Goal: Find contact information: Find contact information

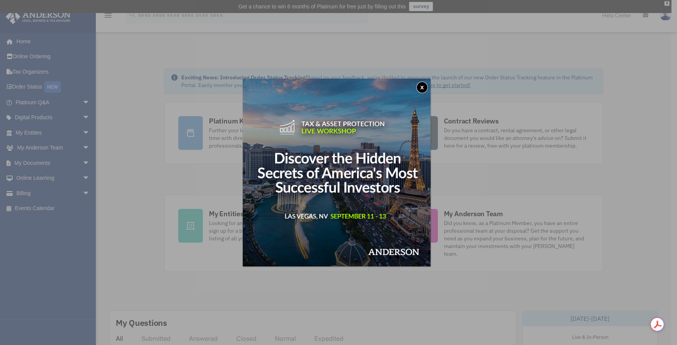
click at [218, 212] on div "x" at bounding box center [338, 172] width 677 height 345
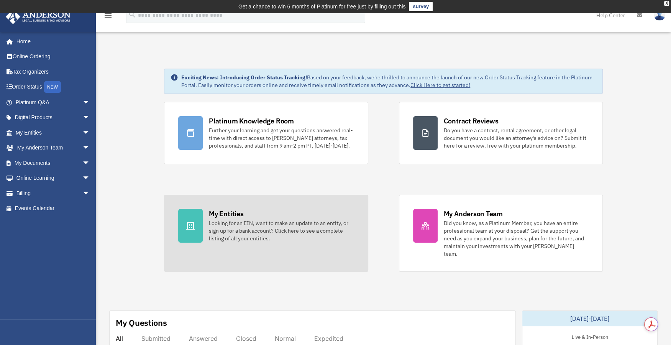
click at [236, 231] on div "Looking for an EIN, want to make an update to an entity, or sign up for a bank …" at bounding box center [281, 230] width 145 height 23
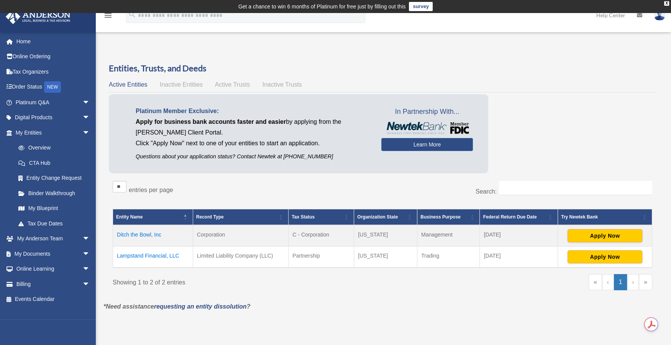
click at [149, 255] on td "Lampstand Financial, LLC" at bounding box center [153, 257] width 80 height 21
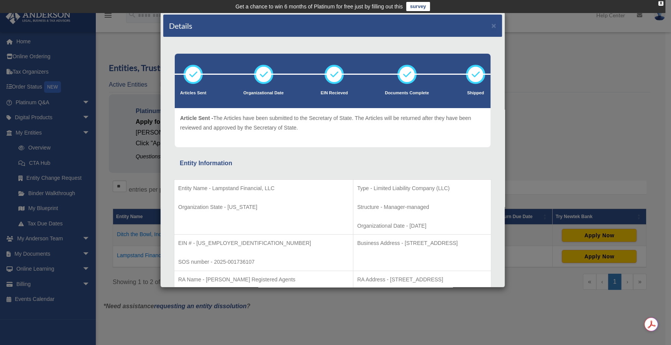
click at [109, 205] on div "Details × Articles Sent Organizational Date" at bounding box center [335, 172] width 671 height 345
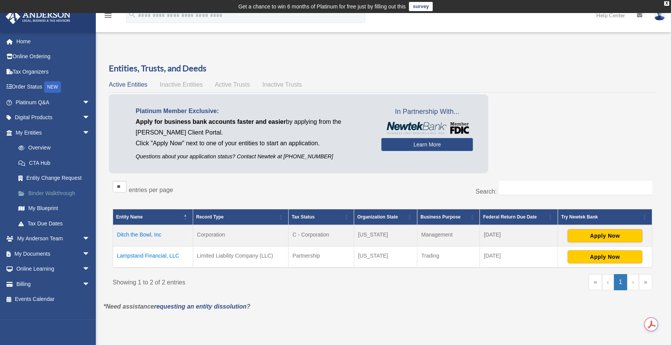
click at [56, 194] on link "Binder Walkthrough" at bounding box center [56, 193] width 91 height 15
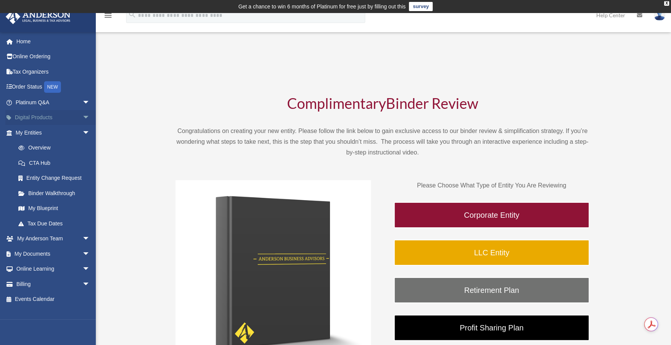
click at [33, 115] on link "Digital Products arrow_drop_down" at bounding box center [53, 117] width 96 height 15
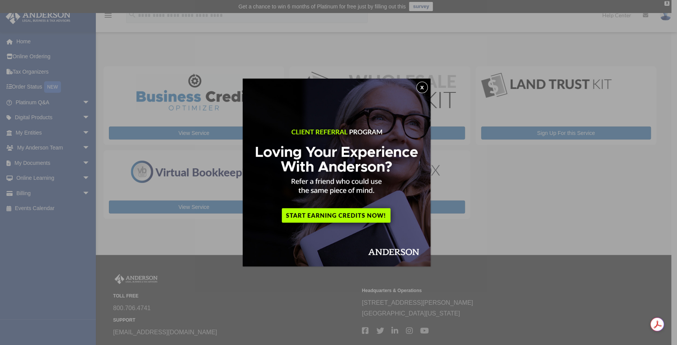
click at [424, 84] on button "x" at bounding box center [422, 88] width 12 height 12
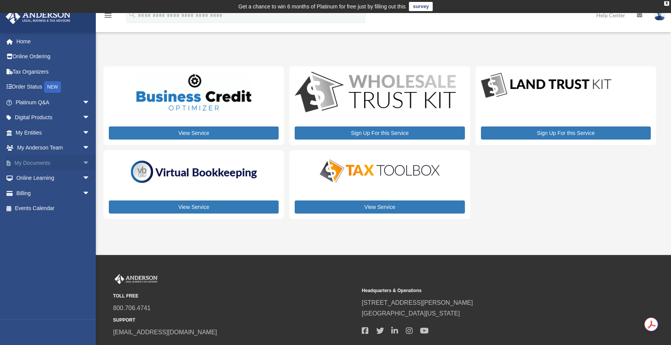
click at [33, 167] on link "My Documents arrow_drop_down" at bounding box center [53, 162] width 96 height 15
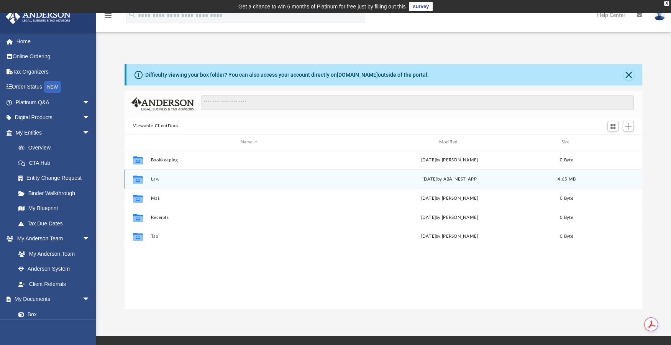
scroll to position [168, 512]
click at [145, 179] on div "Collaborated Folder" at bounding box center [137, 179] width 19 height 12
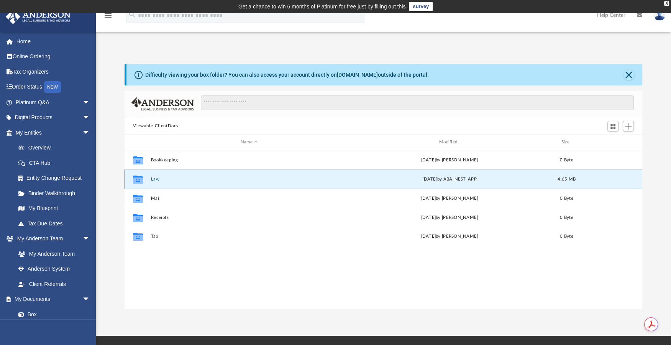
click at [152, 179] on button "Law" at bounding box center [249, 178] width 197 height 5
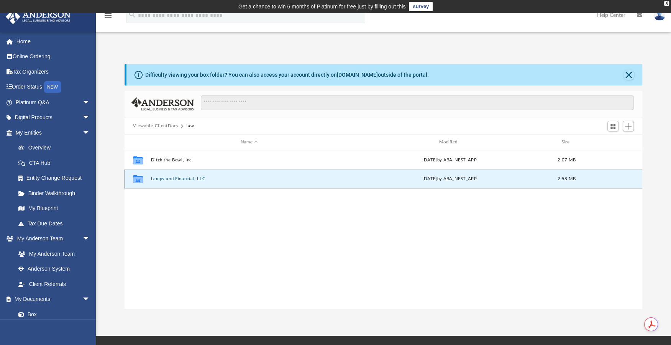
click at [169, 180] on button "Lampstand Financial, LLC" at bounding box center [249, 178] width 197 height 5
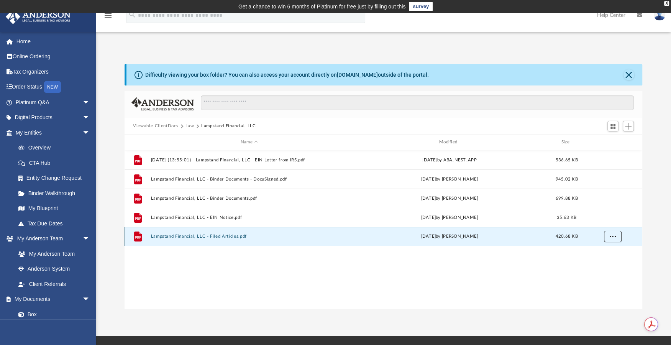
click at [616, 237] on button "More options" at bounding box center [613, 237] width 18 height 12
click at [610, 265] on li "Download" at bounding box center [606, 264] width 22 height 8
click at [62, 254] on link "My Anderson Team" at bounding box center [56, 253] width 91 height 15
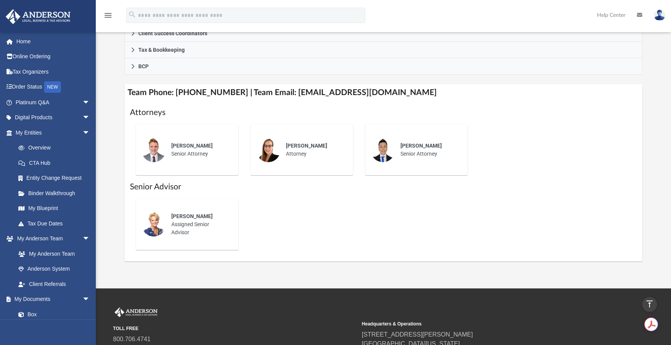
scroll to position [128, 0]
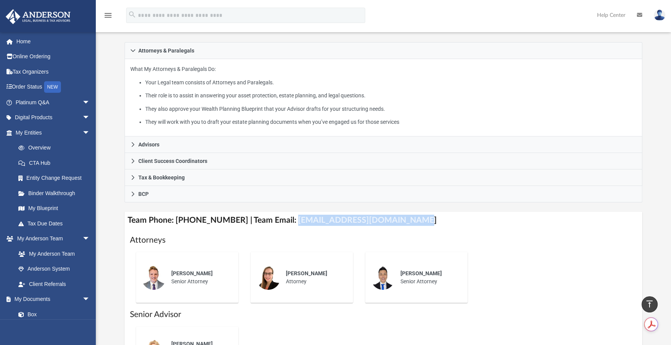
drag, startPoint x: 283, startPoint y: 219, endPoint x: 420, endPoint y: 211, distance: 137.1
click at [420, 212] on h4 "Team Phone: (725) 208-3130 | Team Email: myteam@andersonadvisors.com" at bounding box center [384, 220] width 518 height 17
copy h4 "myteam@andersonadvisors.com"
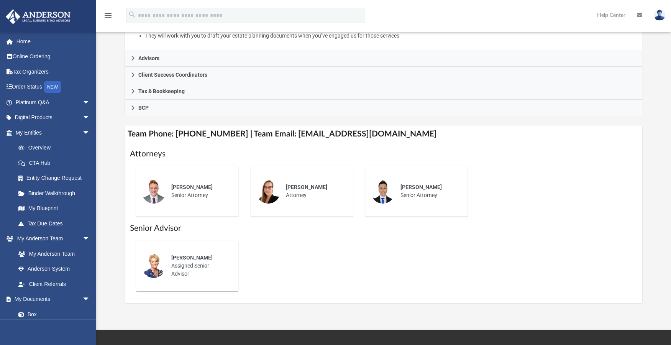
scroll to position [299, 0]
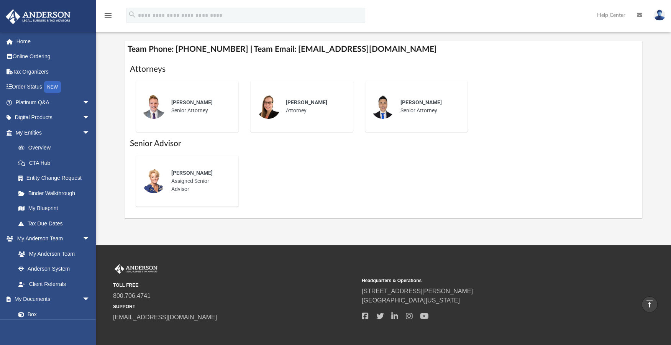
click at [183, 172] on span "Kendall Oleary" at bounding box center [191, 173] width 41 height 6
click at [178, 182] on div "Kendall Oleary Assigned Senior Advisor" at bounding box center [199, 181] width 67 height 35
drag, startPoint x: 168, startPoint y: 182, endPoint x: 205, endPoint y: 171, distance: 38.9
click at [168, 183] on div "Kendall Oleary Assigned Senior Advisor" at bounding box center [199, 181] width 67 height 35
click at [641, 95] on div "Attorneys Jeff Cottle Senior Attorney Amanda Breck Attorney Kc Ushijima Senior …" at bounding box center [384, 138] width 518 height 160
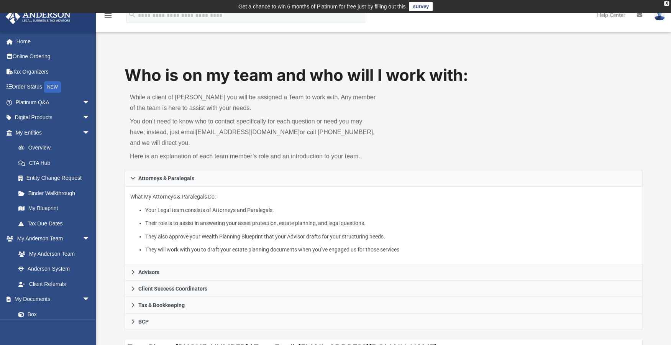
scroll to position [128, 0]
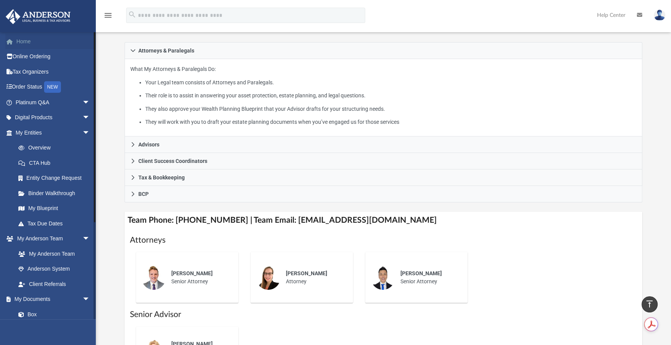
click at [29, 38] on link "Home" at bounding box center [53, 41] width 96 height 15
